Goal: Task Accomplishment & Management: Manage account settings

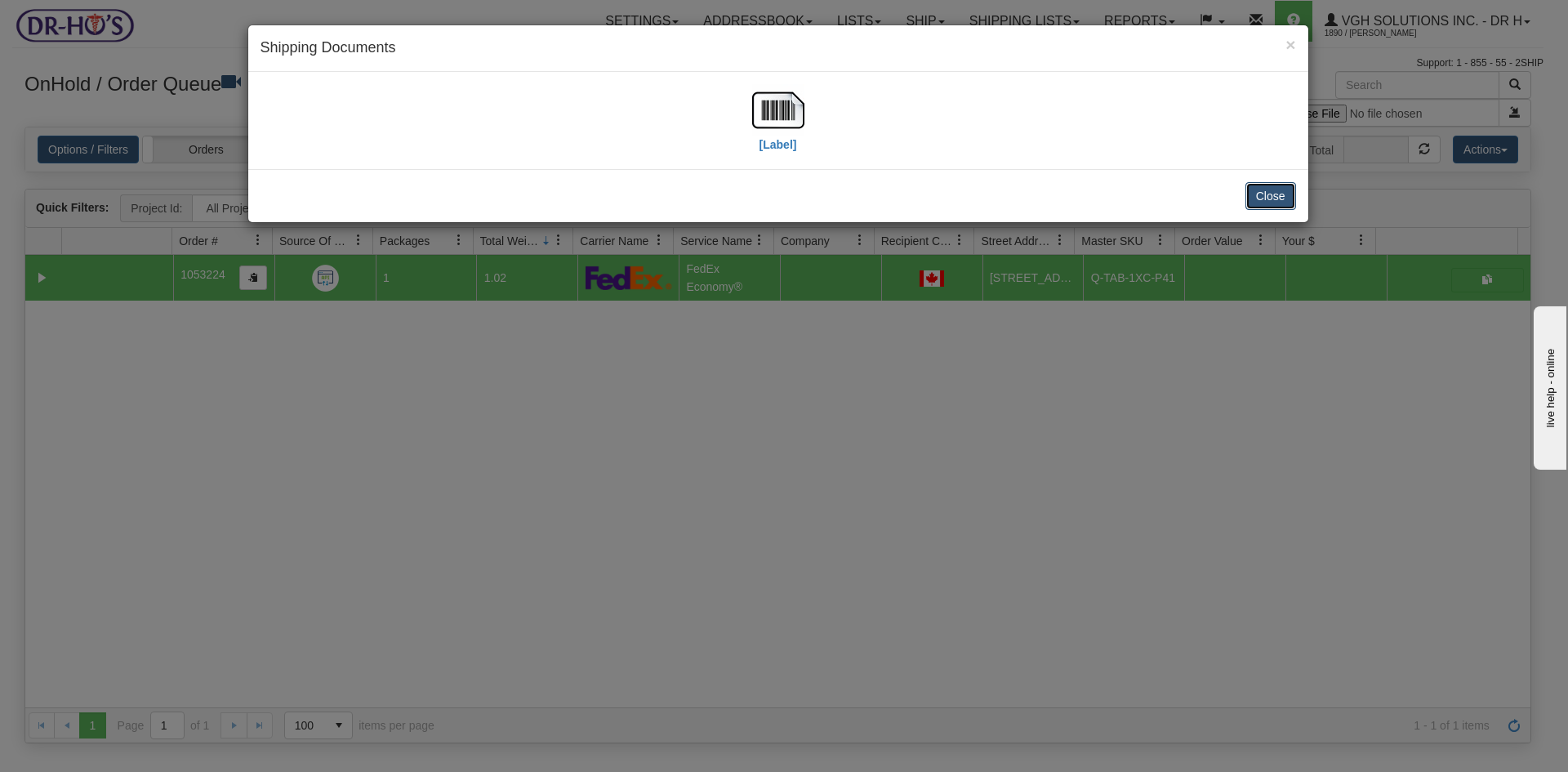
click at [1280, 193] on button "Close" at bounding box center [1271, 196] width 51 height 28
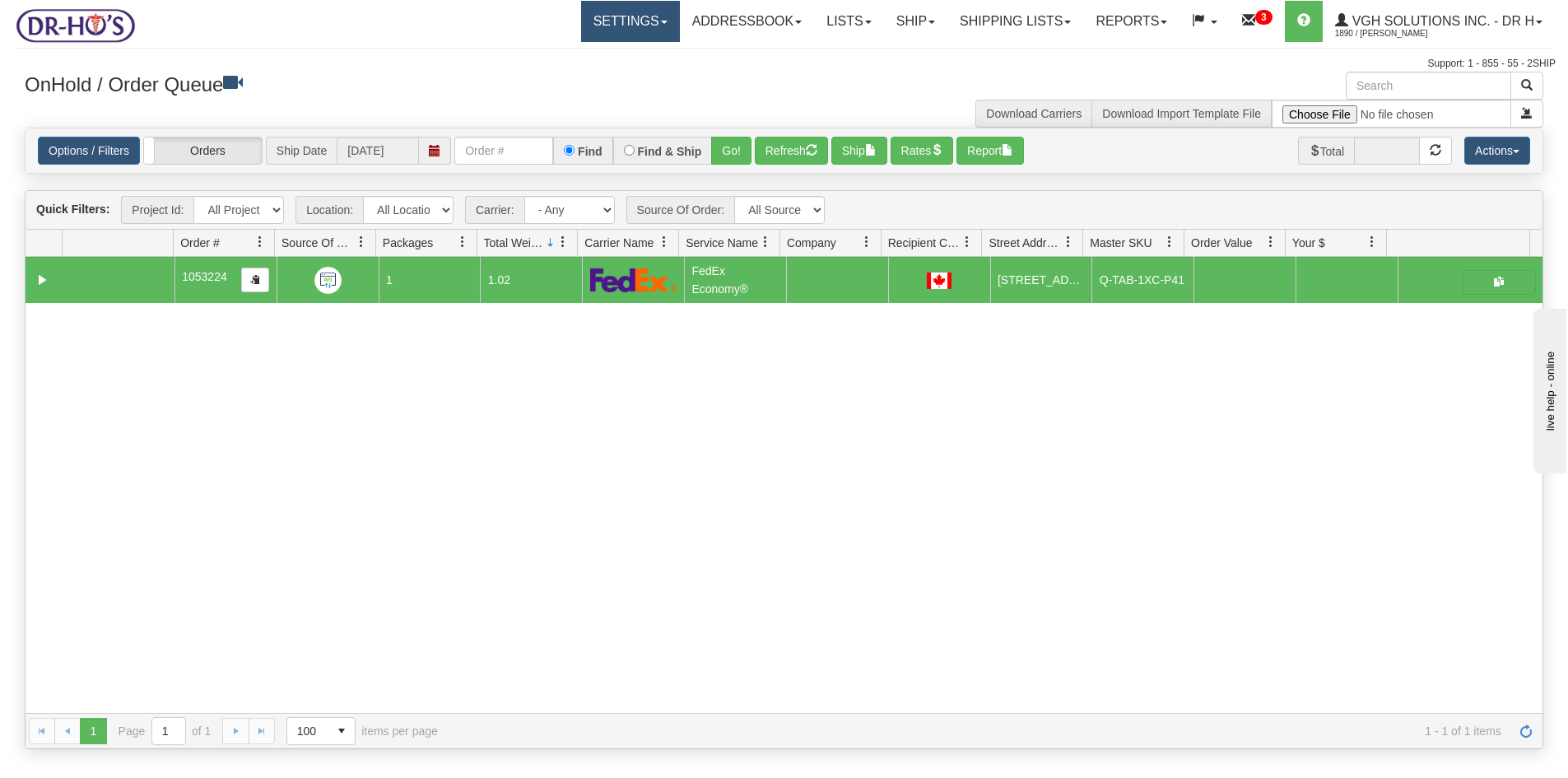
click at [591, 19] on link "Settings" at bounding box center [630, 22] width 99 height 41
click at [576, 52] on span "Shipping Preferences" at bounding box center [585, 58] width 110 height 13
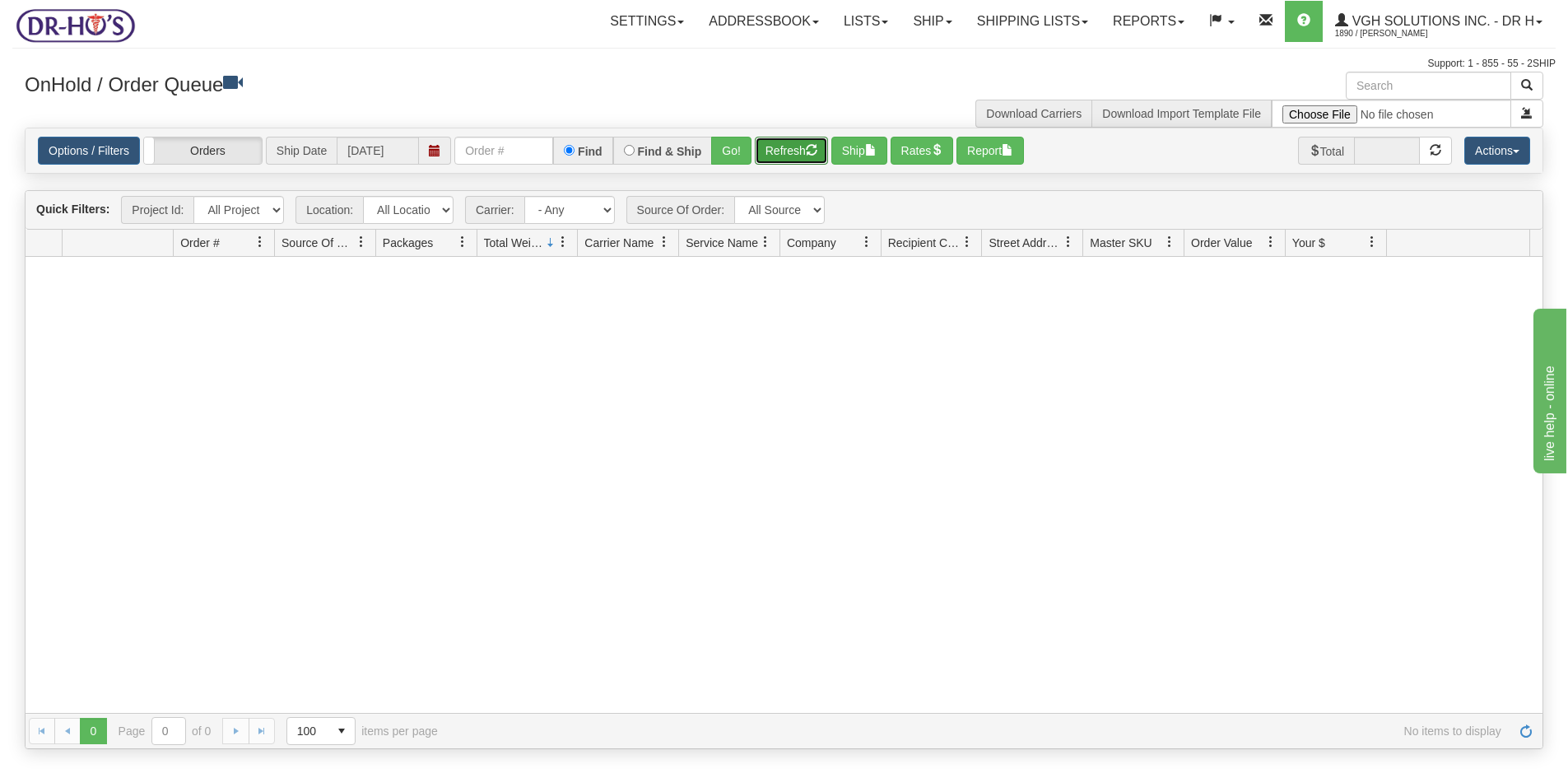
click at [801, 156] on button "Refresh" at bounding box center [791, 151] width 73 height 28
click at [791, 149] on button "Refresh" at bounding box center [791, 151] width 73 height 28
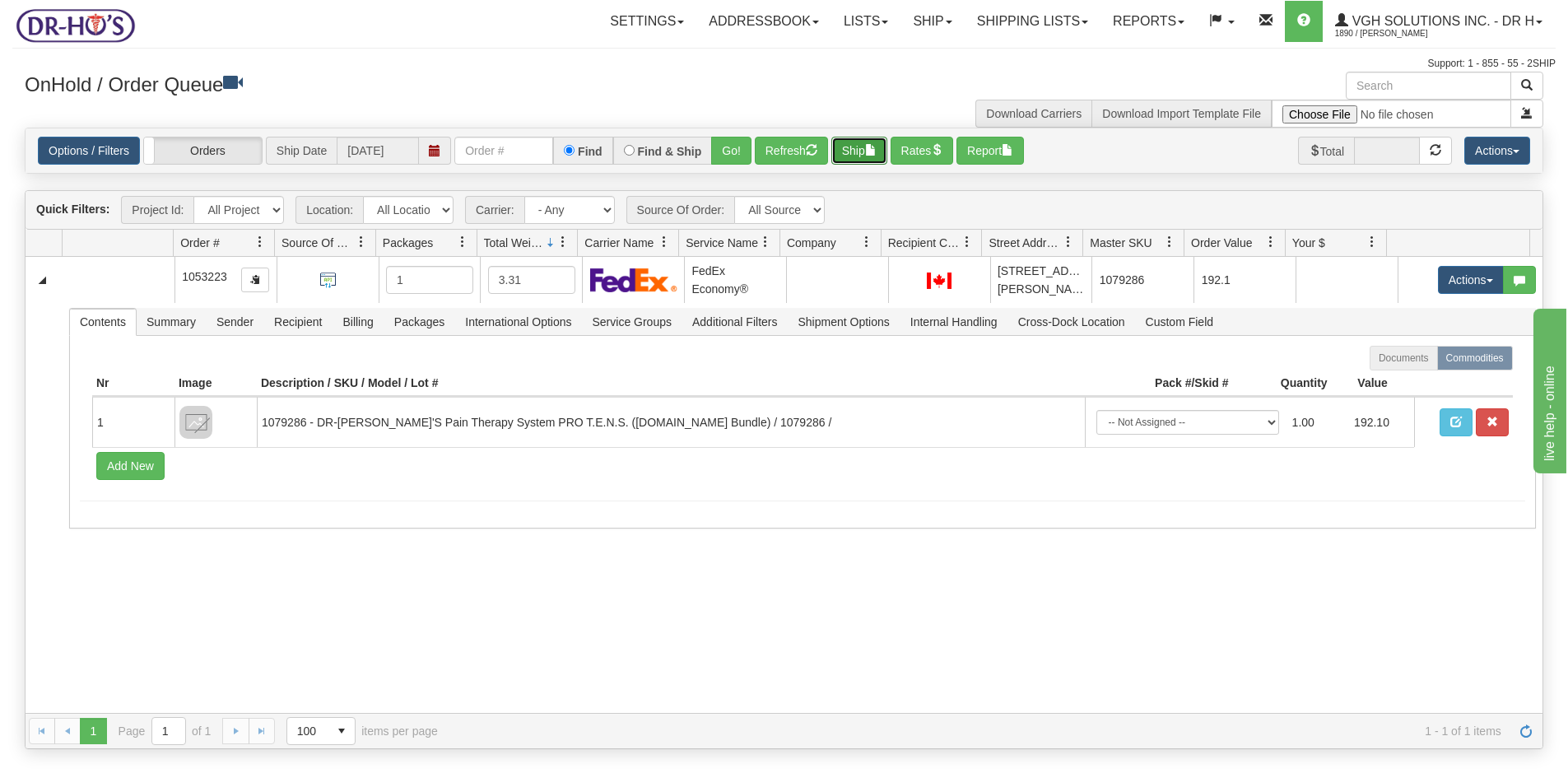
click at [849, 151] on button "Ship" at bounding box center [859, 151] width 56 height 28
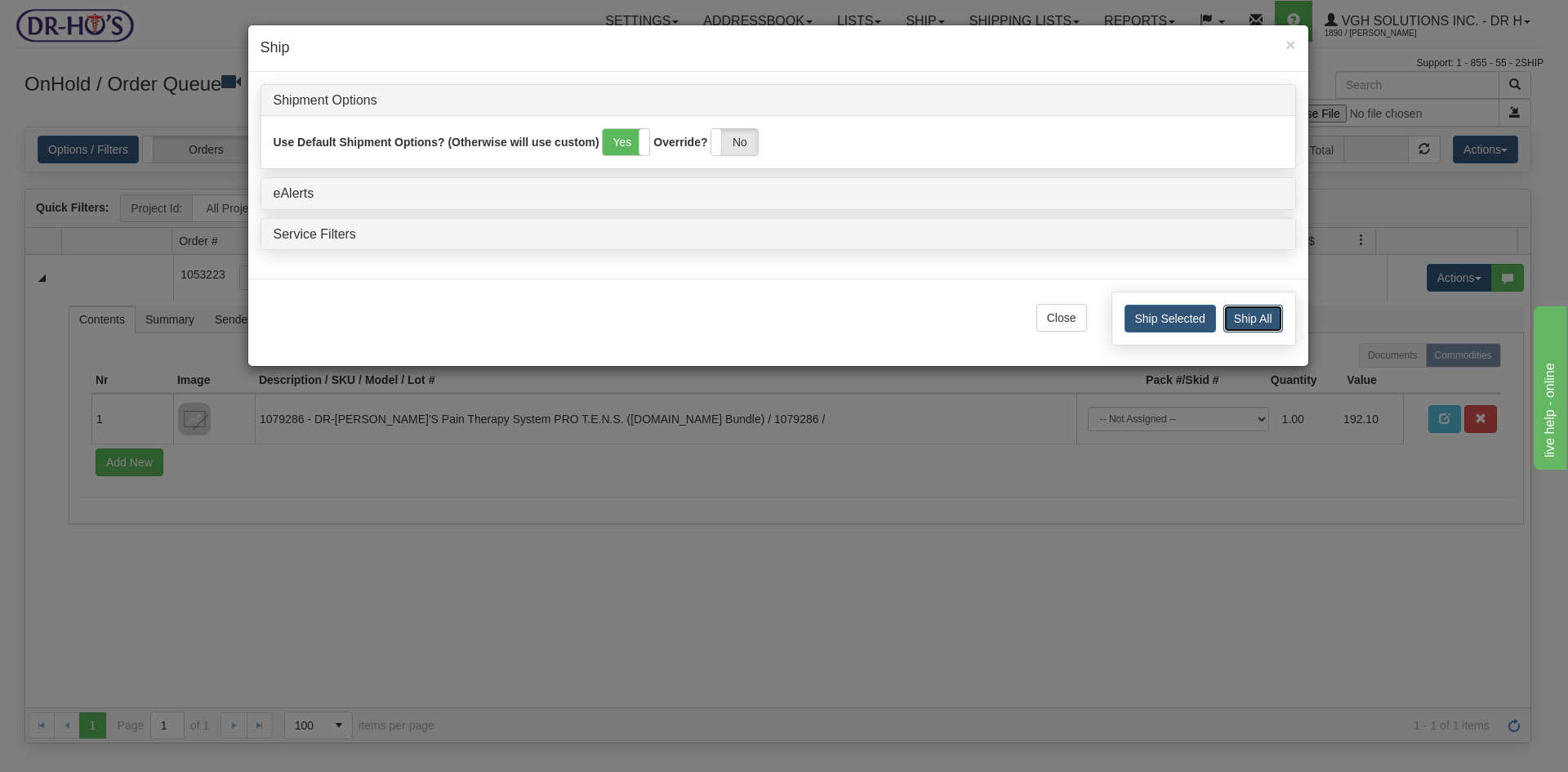
click at [1253, 323] on button "Ship All" at bounding box center [1253, 319] width 60 height 28
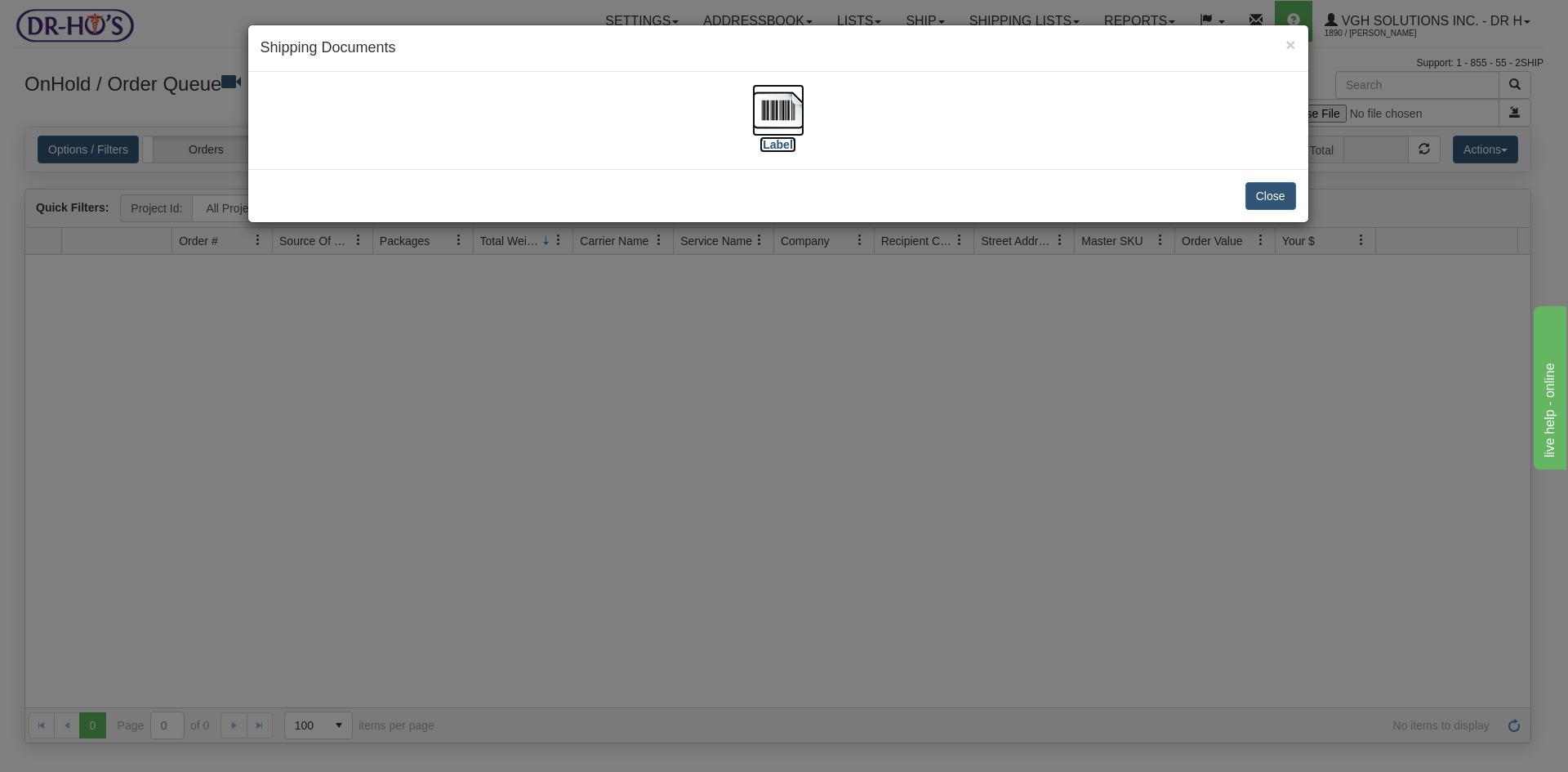
click at [795, 110] on img at bounding box center [779, 110] width 53 height 53
click at [744, 363] on div "× Shipping Documents [Label] Close" at bounding box center [784, 386] width 1568 height 772
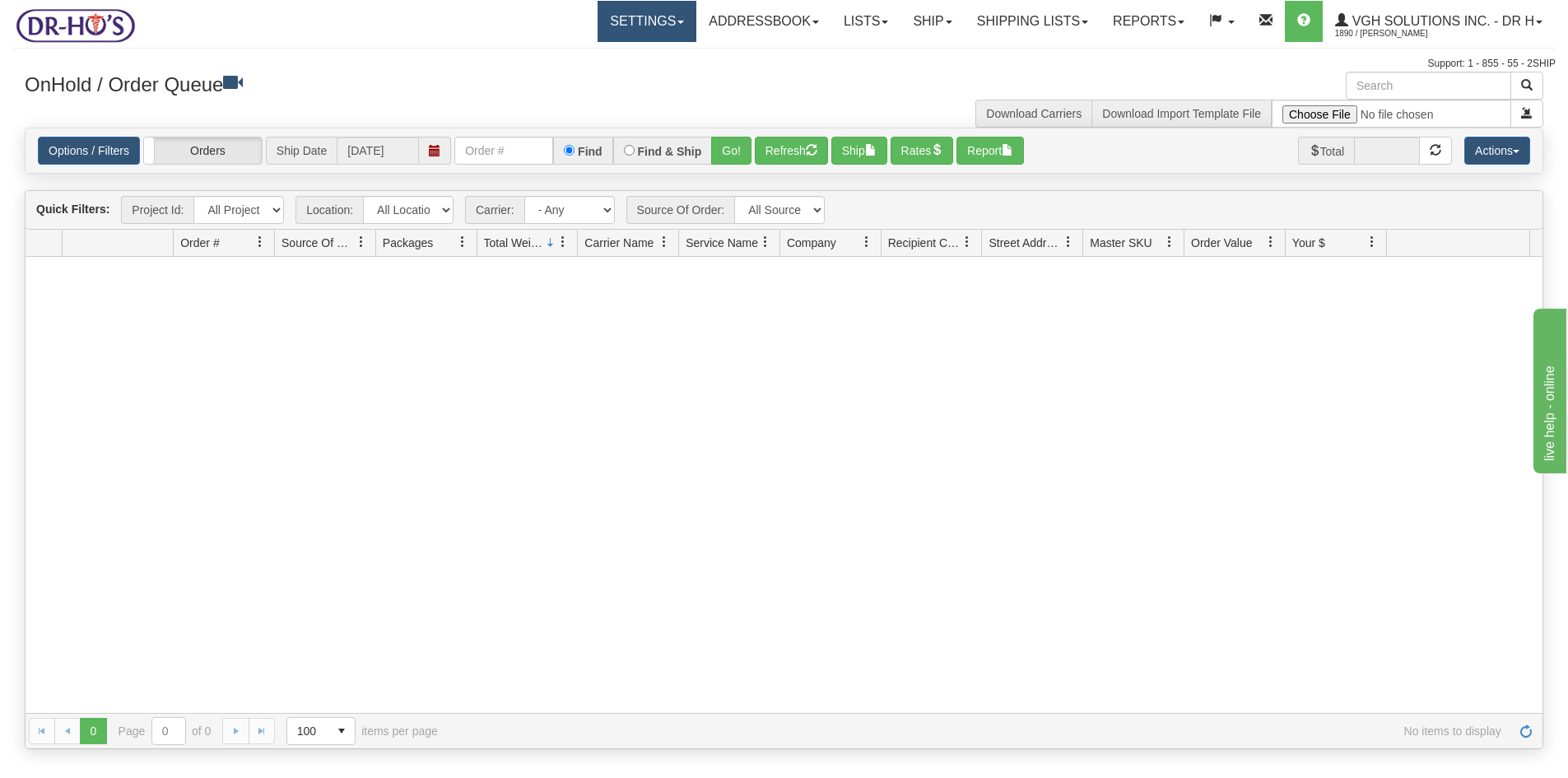
click at [649, 20] on link "Settings" at bounding box center [647, 22] width 99 height 41
click at [589, 59] on span "Shipping Preferences" at bounding box center [603, 58] width 110 height 13
